Goal: Task Accomplishment & Management: Complete application form

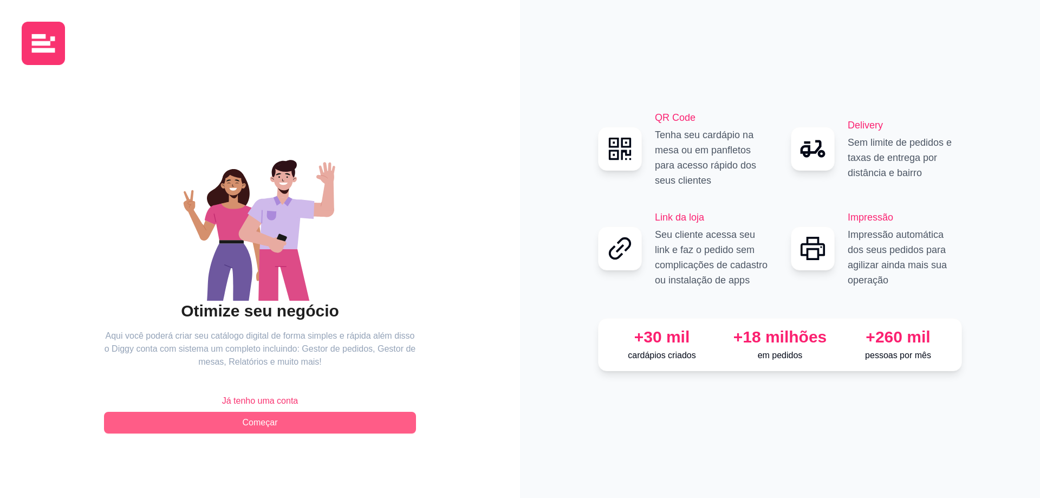
click at [275, 418] on span "Começar" at bounding box center [260, 422] width 35 height 13
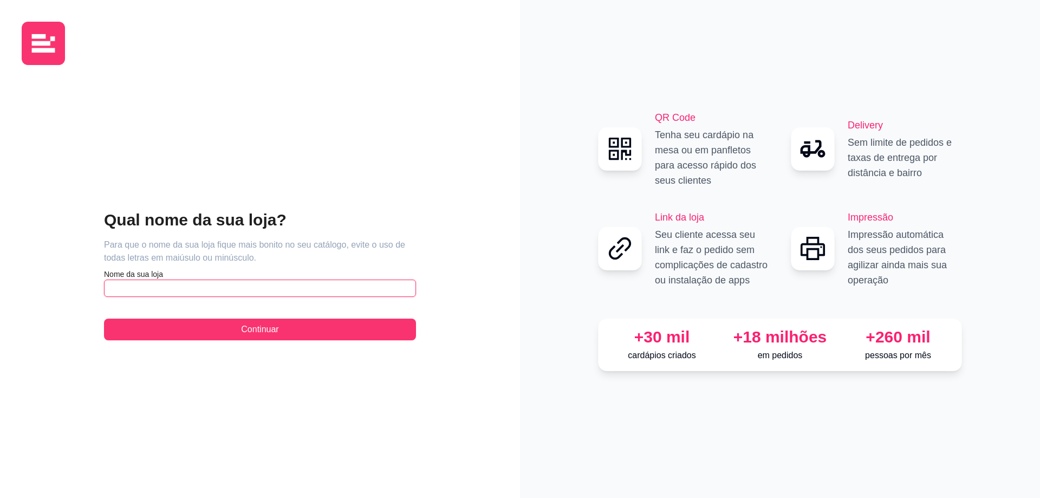
click at [173, 285] on input "text" at bounding box center [260, 288] width 312 height 17
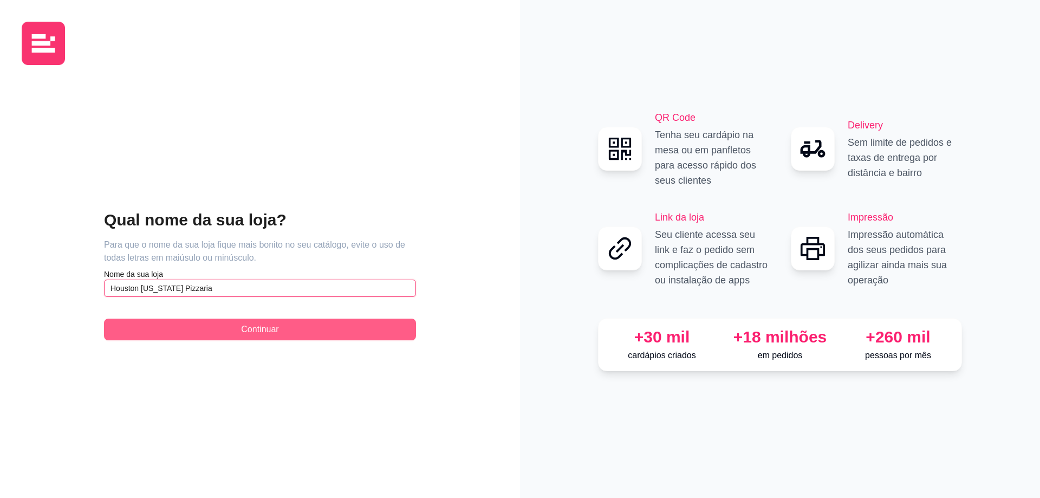
type input "Houston [US_STATE] Pizzaria"
click at [339, 324] on button "Continuar" at bounding box center [260, 330] width 312 height 22
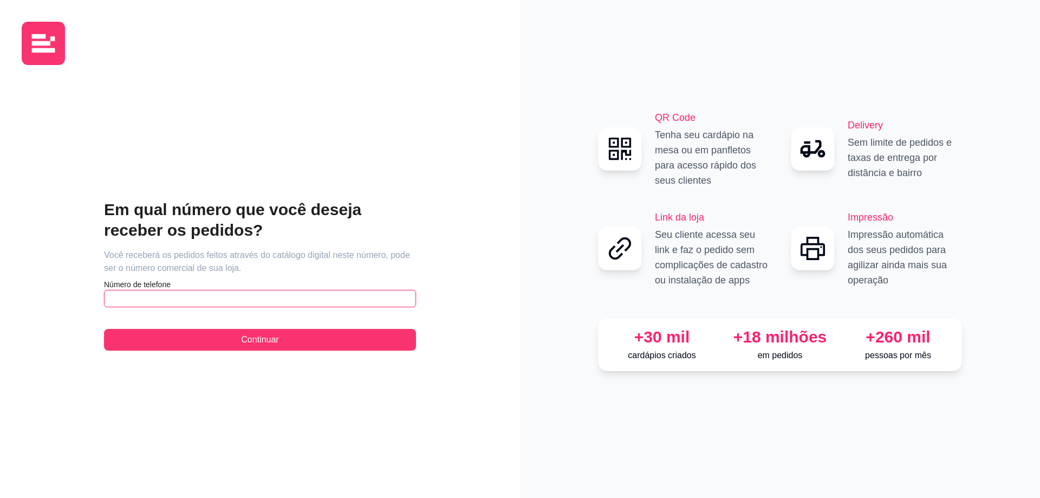
click at [150, 291] on input "text" at bounding box center [260, 298] width 312 height 17
click at [835, 272] on div "Impressão Impressão automática dos seus pedidos para agilizar ainda mais sua op…" at bounding box center [876, 249] width 171 height 78
click at [193, 292] on input "text" at bounding box center [260, 298] width 312 height 17
paste input "[PHONE_NUMBER]"
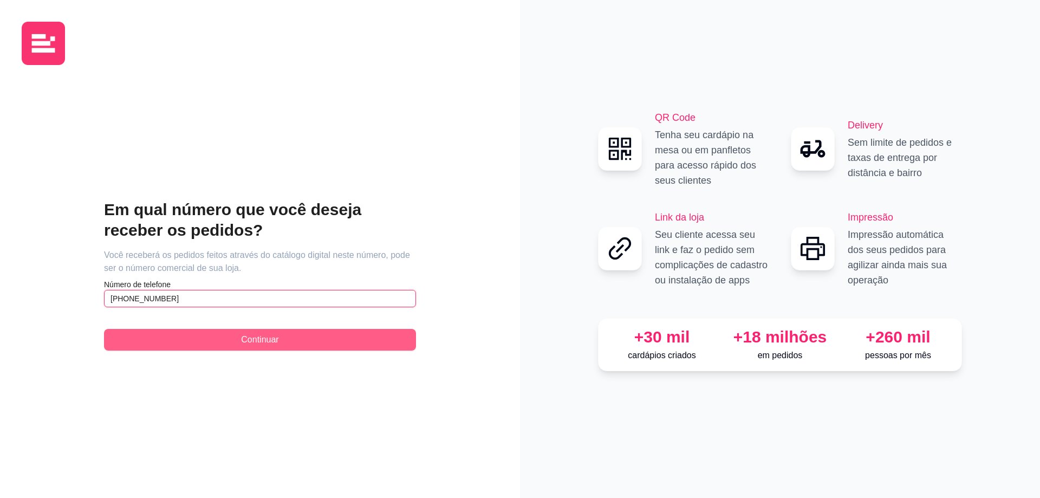
type input "[PHONE_NUMBER]"
click at [215, 339] on button "Continuar" at bounding box center [260, 340] width 312 height 22
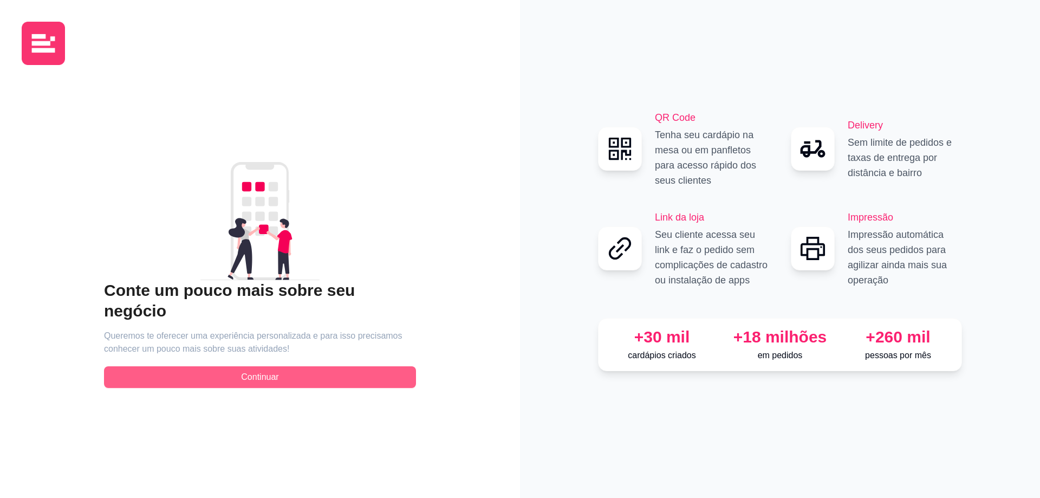
click at [317, 366] on button "Continuar" at bounding box center [260, 377] width 312 height 22
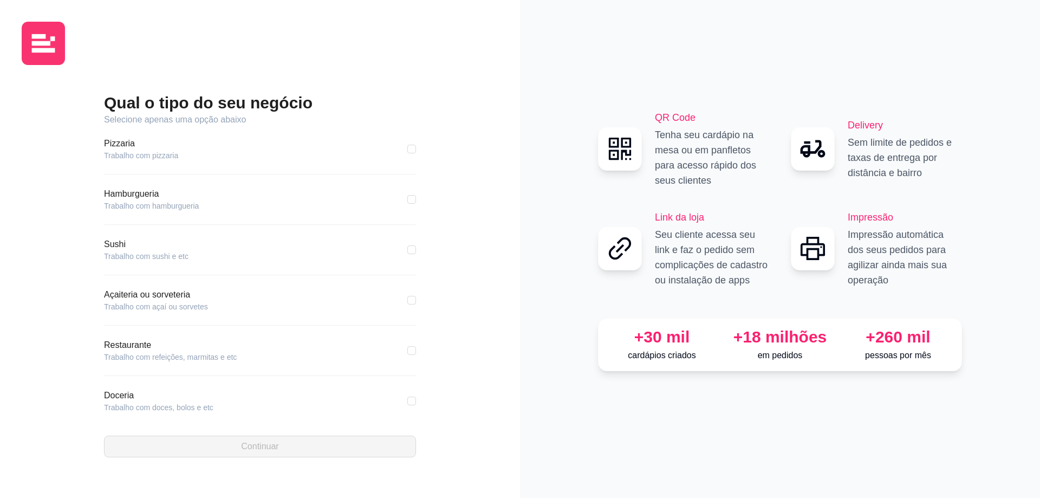
click at [242, 140] on div "Pizzaria Trabalho com pizzaria" at bounding box center [260, 149] width 312 height 24
drag, startPoint x: 257, startPoint y: 153, endPoint x: 366, endPoint y: 155, distance: 108.4
click at [258, 153] on div "Pizzaria Trabalho com pizzaria" at bounding box center [260, 149] width 312 height 24
click at [398, 152] on div "Pizzaria Trabalho com pizzaria" at bounding box center [260, 149] width 312 height 24
click at [407, 150] on input "checkbox" at bounding box center [411, 149] width 9 height 9
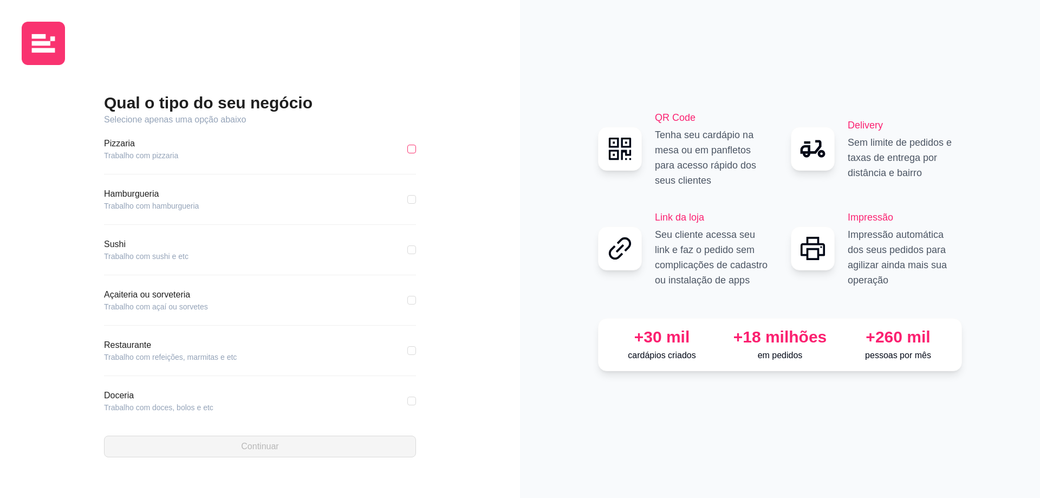
checkbox input "true"
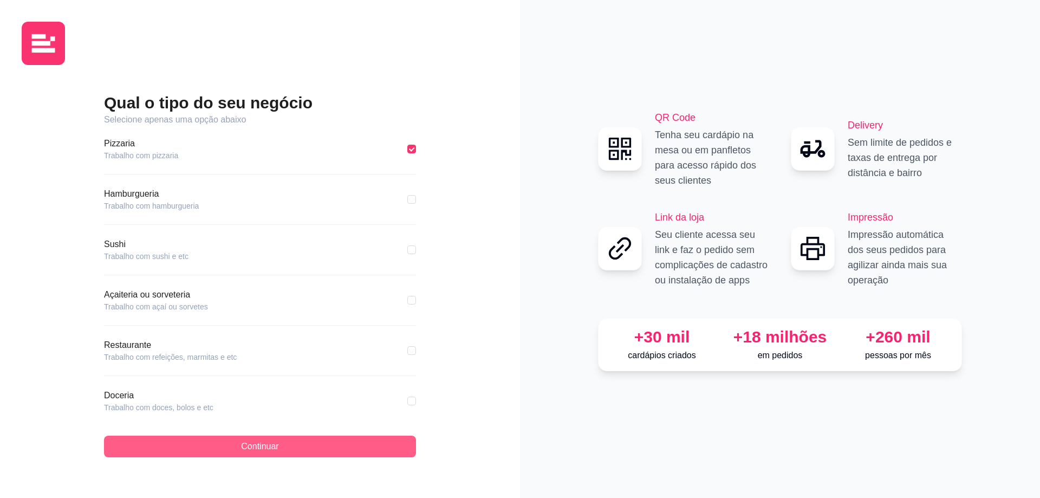
click at [237, 450] on button "Continuar" at bounding box center [260, 447] width 312 height 22
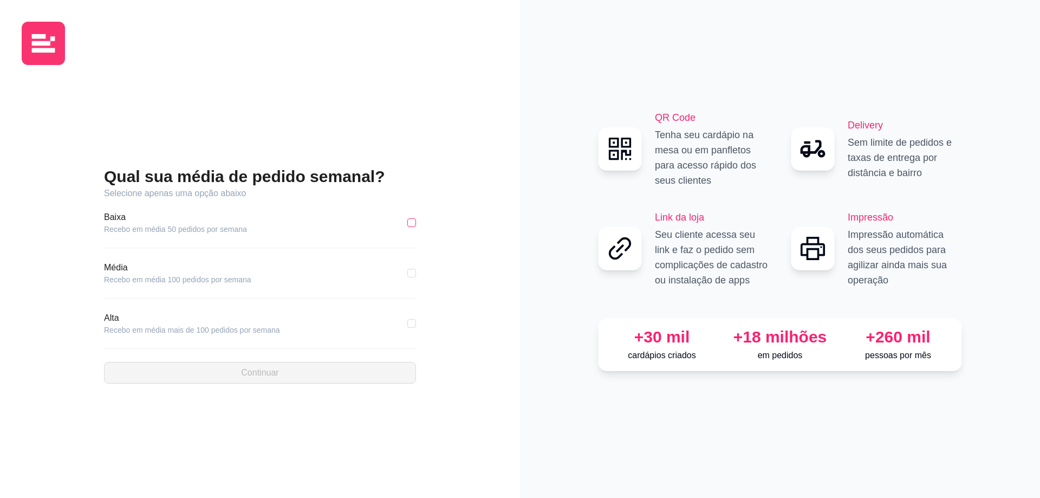
click at [411, 223] on input "checkbox" at bounding box center [411, 222] width 9 height 9
checkbox input "true"
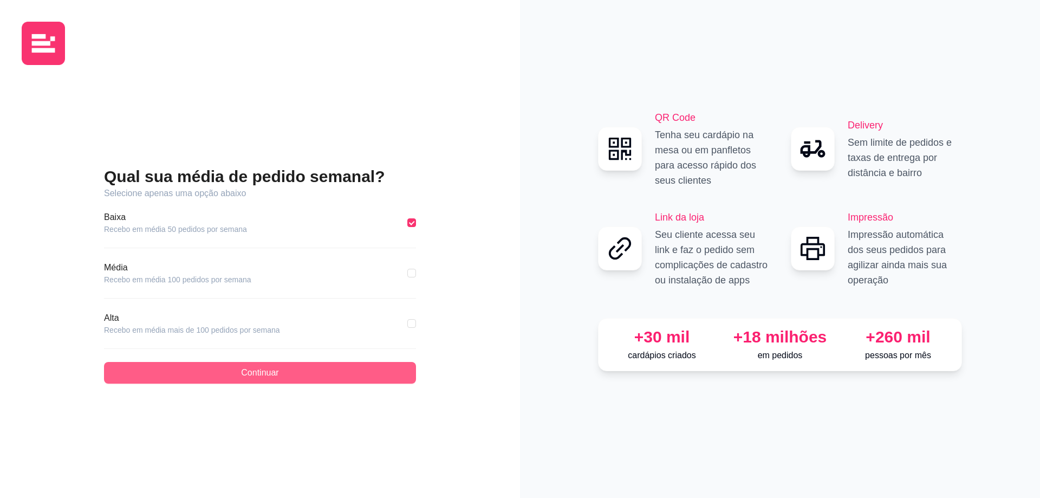
click at [229, 371] on button "Continuar" at bounding box center [260, 373] width 312 height 22
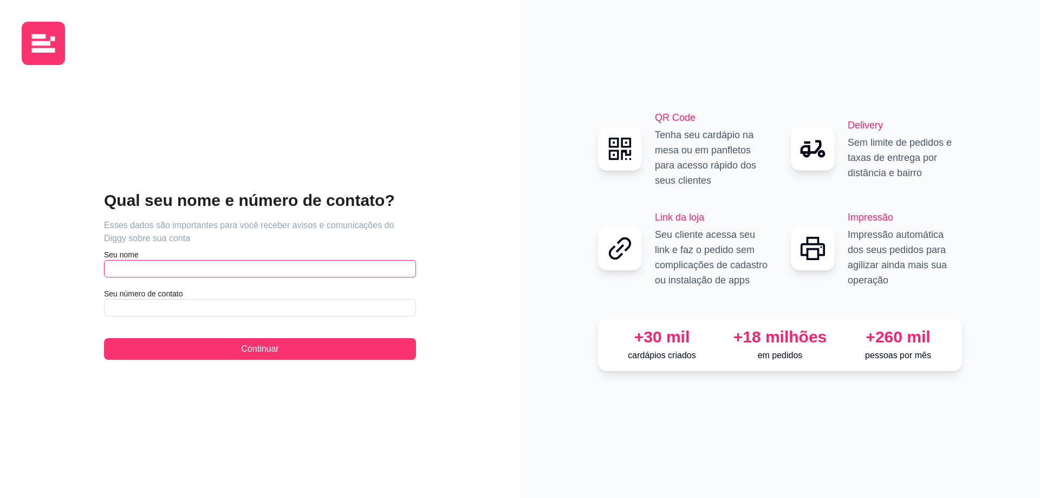
click at [145, 268] on input "text" at bounding box center [260, 268] width 312 height 17
type input "l"
type input "Leda"
click at [782, 47] on div "QR Code Tenha seu cardápio na mesa ou em panfletos para acesso rápido dos seus …" at bounding box center [780, 249] width 520 height 498
click at [137, 309] on input "text" at bounding box center [260, 307] width 312 height 17
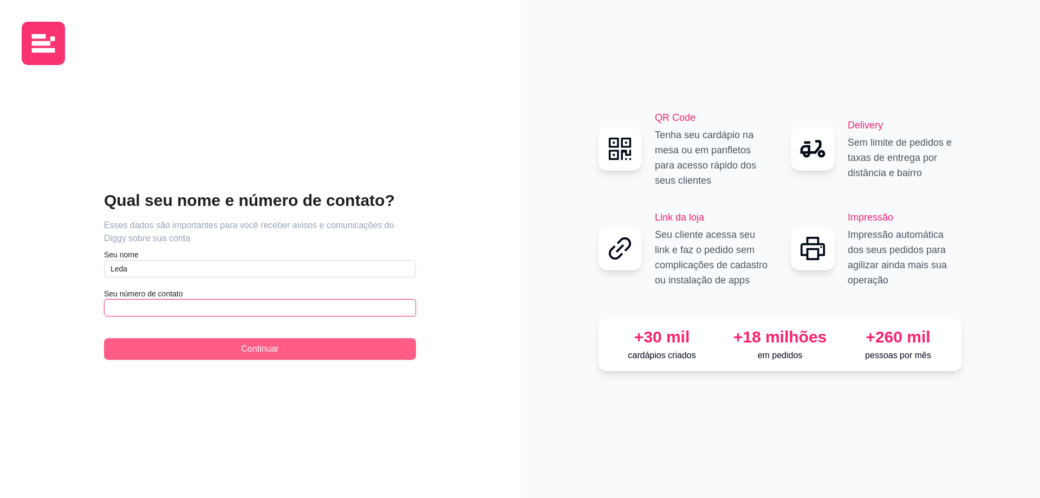
paste input "[PHONE_NUMBER]"
type input "[PHONE_NUMBER]"
click at [230, 350] on button "Continuar" at bounding box center [260, 349] width 312 height 22
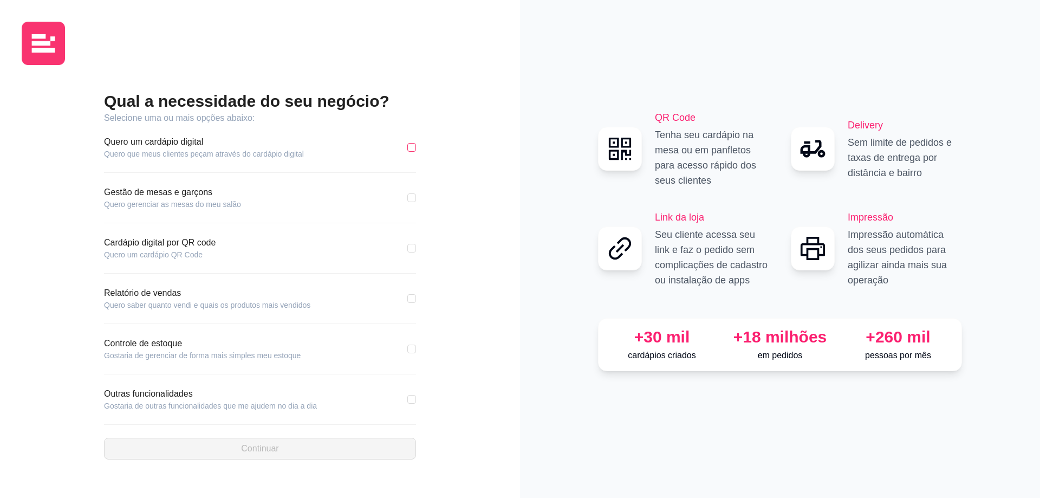
click at [412, 148] on input "checkbox" at bounding box center [411, 147] width 9 height 9
checkbox input "true"
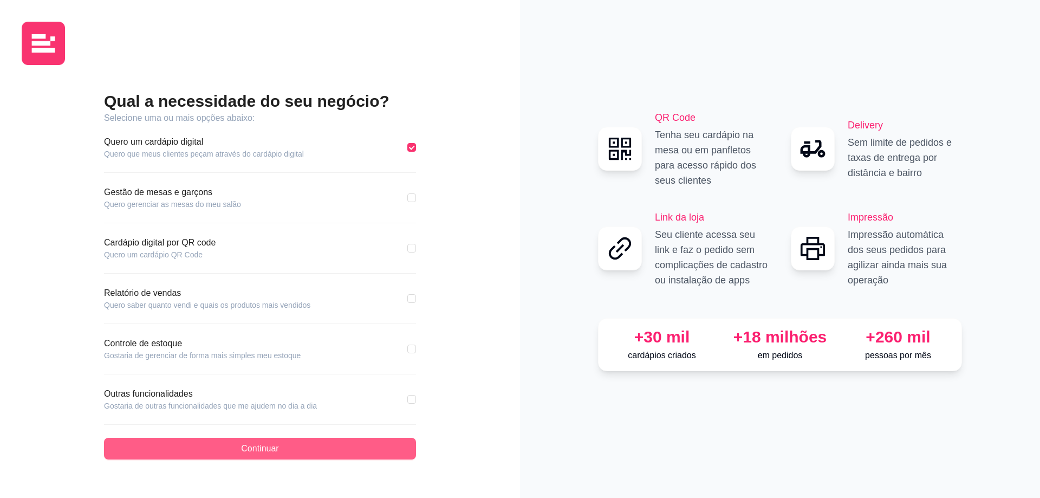
click at [288, 447] on button "Continuar" at bounding box center [260, 449] width 312 height 22
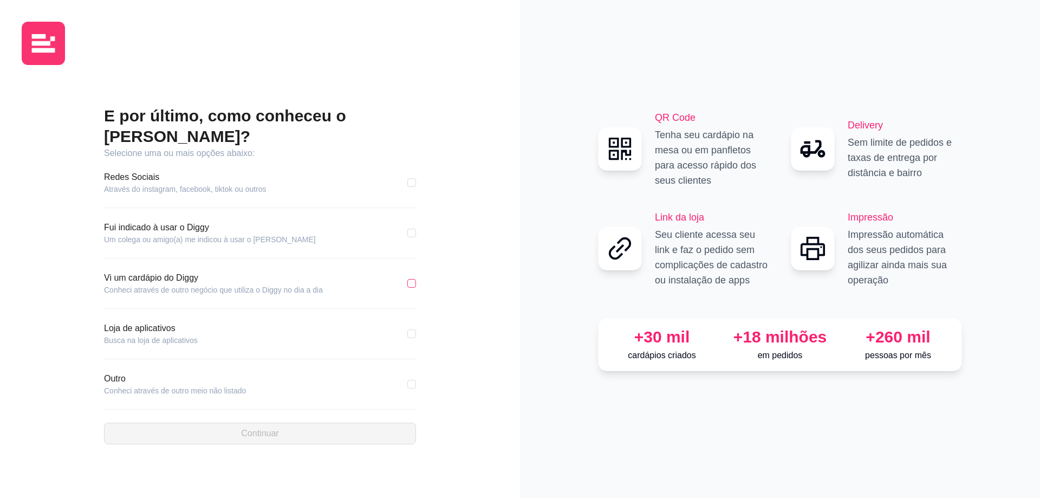
click at [410, 279] on input "checkbox" at bounding box center [411, 283] width 9 height 9
checkbox input "true"
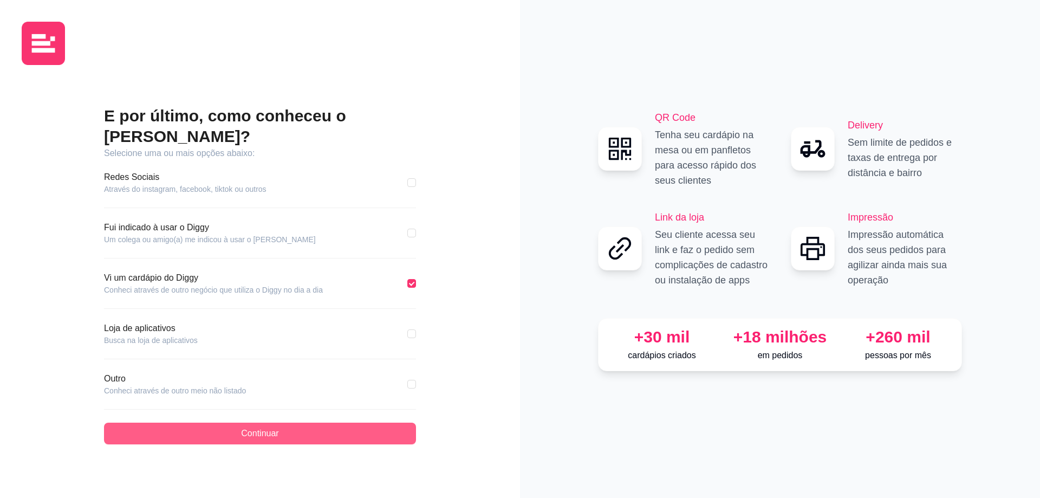
click at [238, 424] on button "Continuar" at bounding box center [260, 434] width 312 height 22
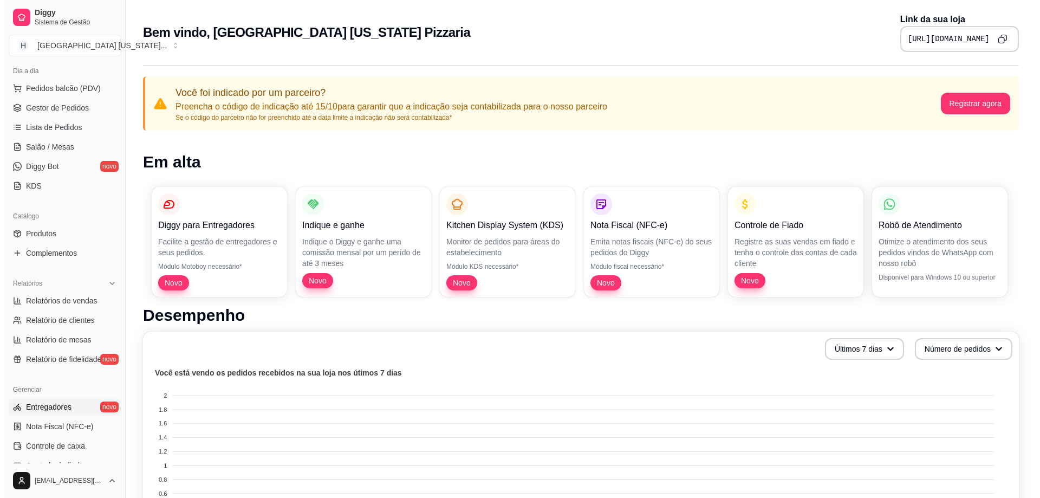
scroll to position [119, 0]
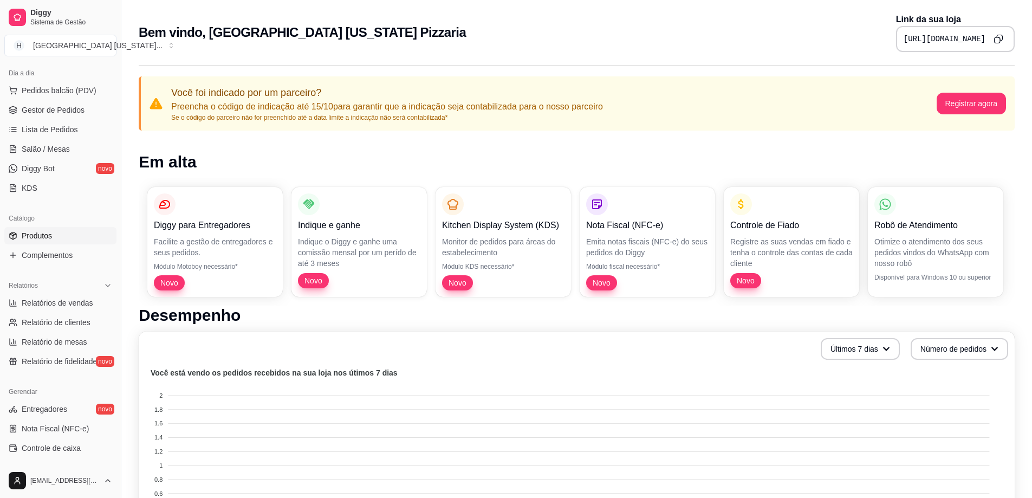
click at [51, 232] on span "Produtos" at bounding box center [37, 235] width 30 height 11
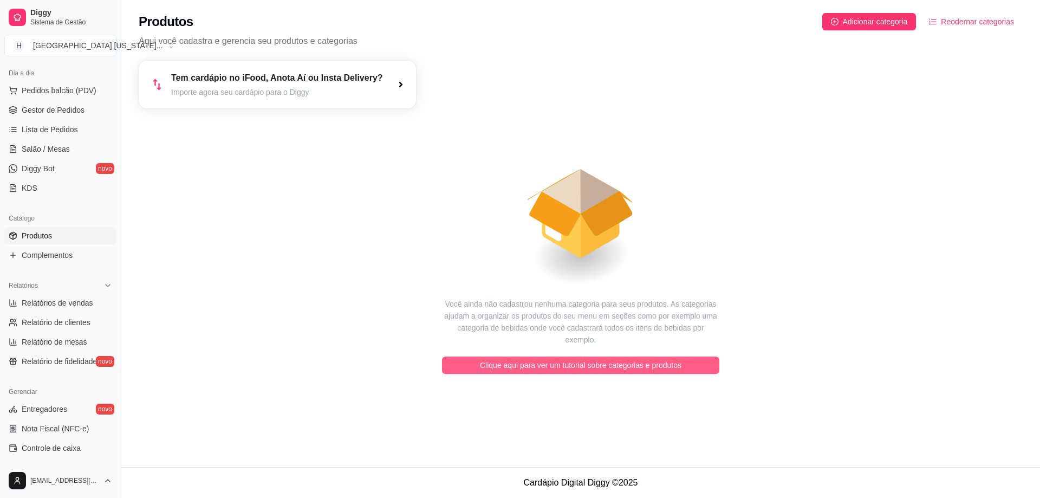
click at [548, 359] on span "Clique aqui para ver um tutorial sobre categorias e produtos" at bounding box center [581, 365] width 202 height 12
click at [648, 359] on span "Clique aqui para ver um tutorial sobre categorias e produtos" at bounding box center [581, 365] width 202 height 12
click at [667, 359] on span "Clique aqui para ver um tutorial sobre categorias e produtos" at bounding box center [581, 365] width 202 height 12
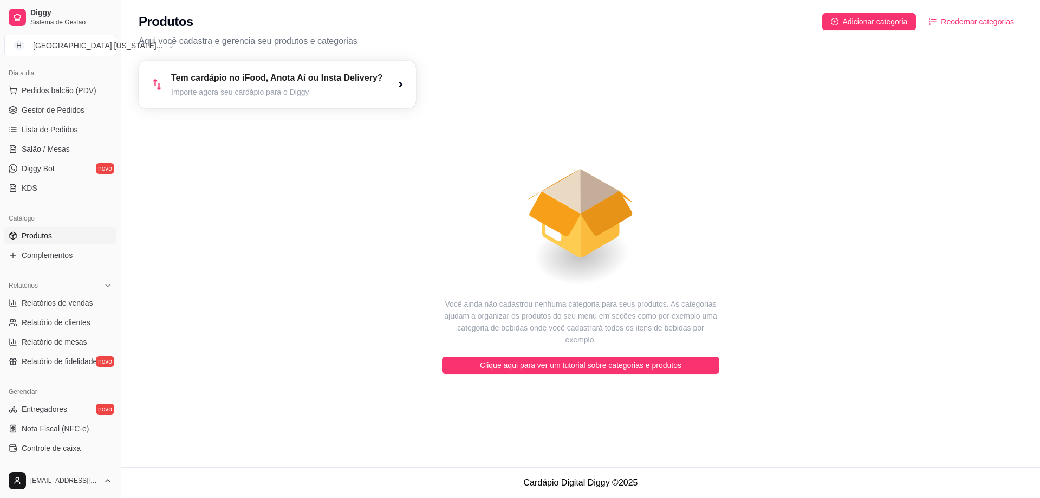
click at [674, 341] on div "Você ainda não cadastrou nenhuma categoria para seus produtos. As categorias aj…" at bounding box center [580, 336] width 277 height 76
click at [676, 359] on span "Clique aqui para ver um tutorial sobre categorias e produtos" at bounding box center [581, 365] width 202 height 12
